Goal: Information Seeking & Learning: Learn about a topic

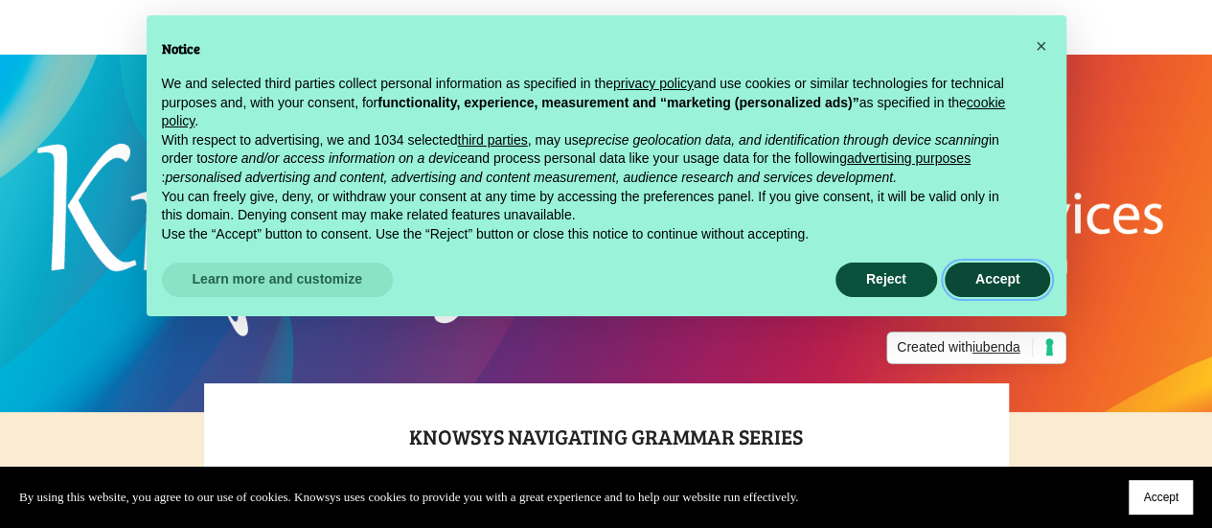
click at [1004, 268] on button "Accept" at bounding box center [998, 279] width 106 height 34
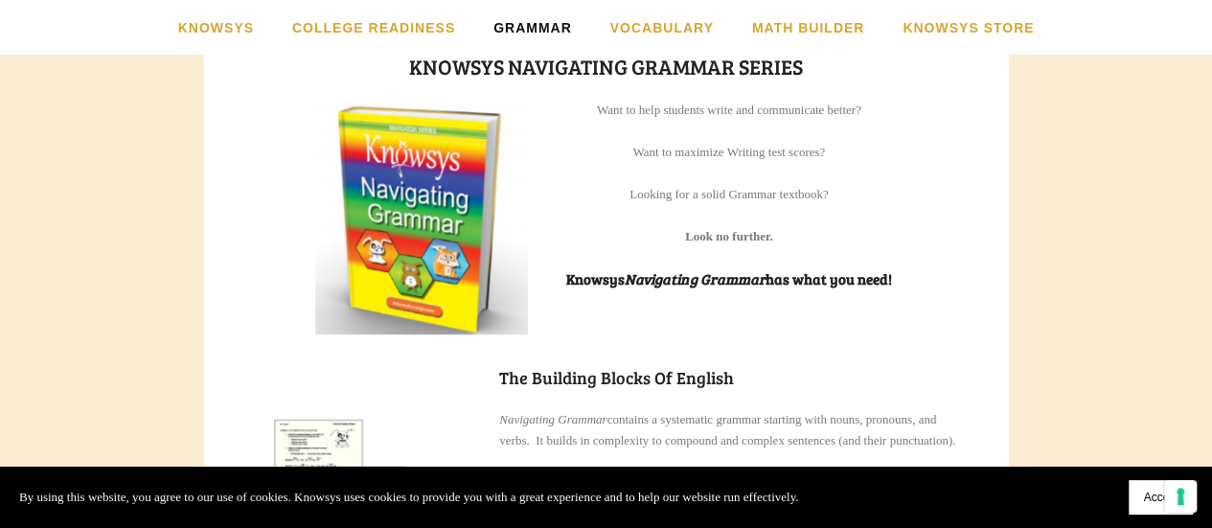
scroll to position [524, 0]
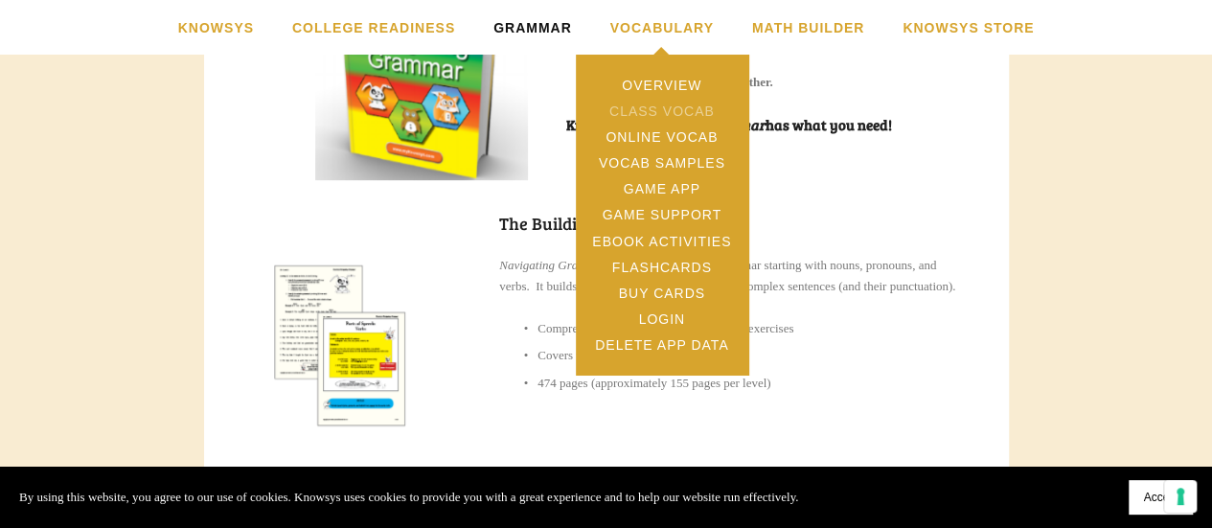
click at [657, 106] on link "Class Vocab" at bounding box center [662, 111] width 172 height 26
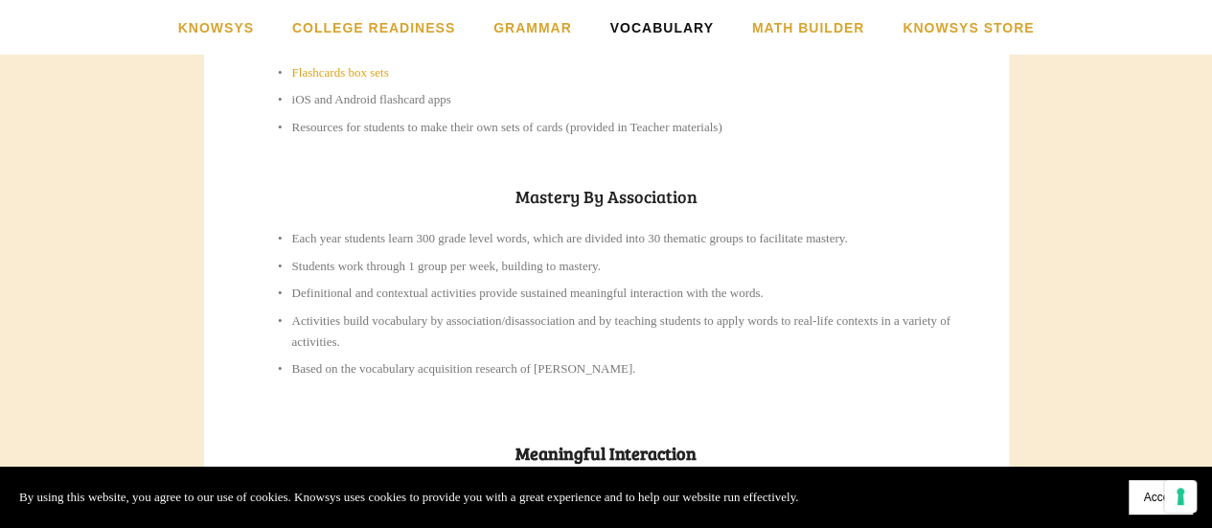
scroll to position [960, 0]
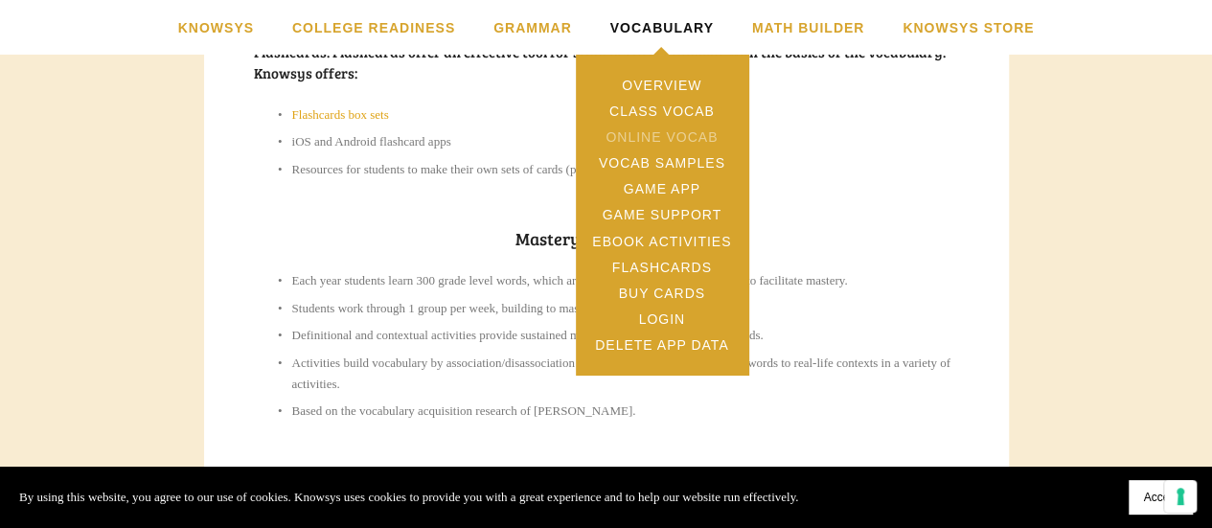
click at [668, 131] on link "Online Vocab" at bounding box center [662, 137] width 172 height 26
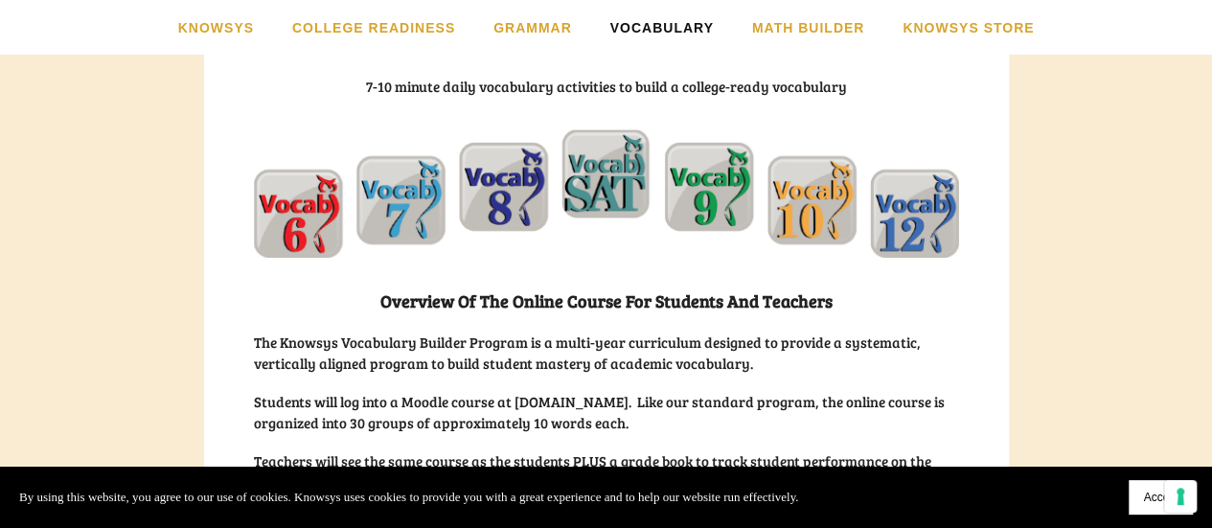
scroll to position [405, 0]
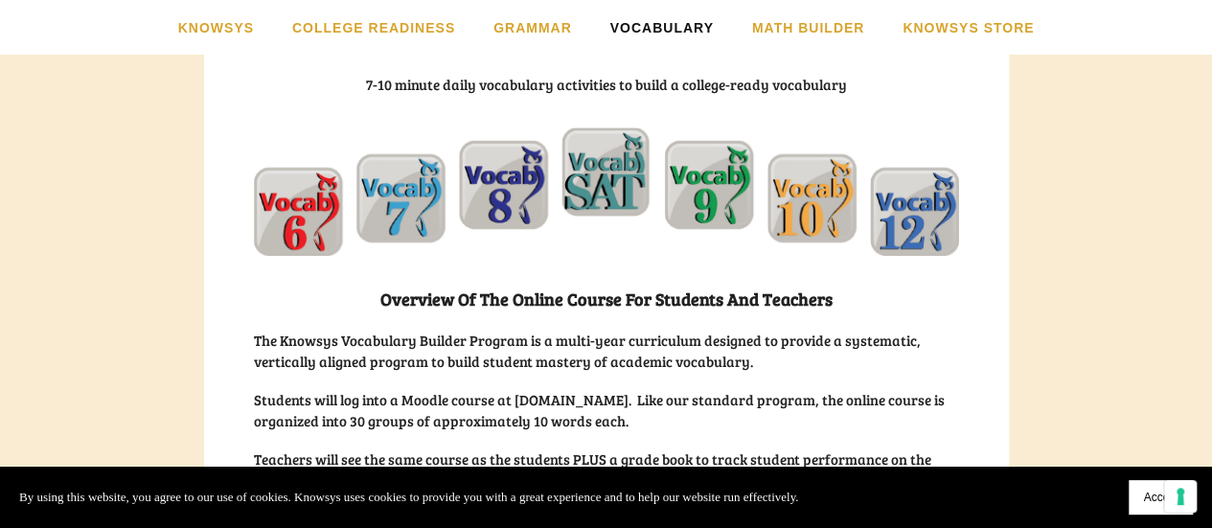
click at [713, 204] on img at bounding box center [606, 191] width 705 height 128
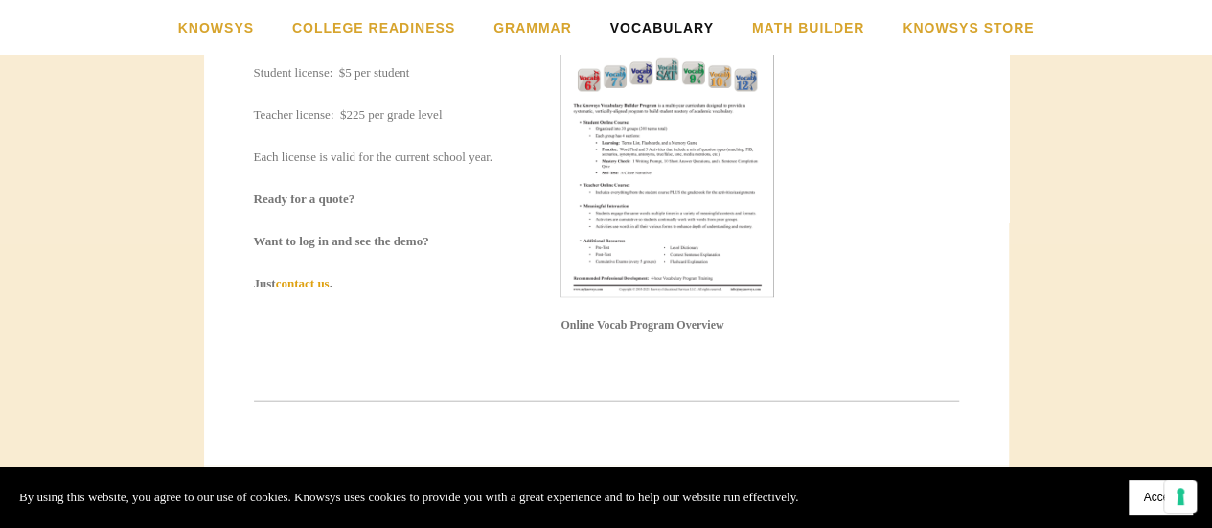
scroll to position [2400, 0]
